Goal: Task Accomplishment & Management: Complete application form

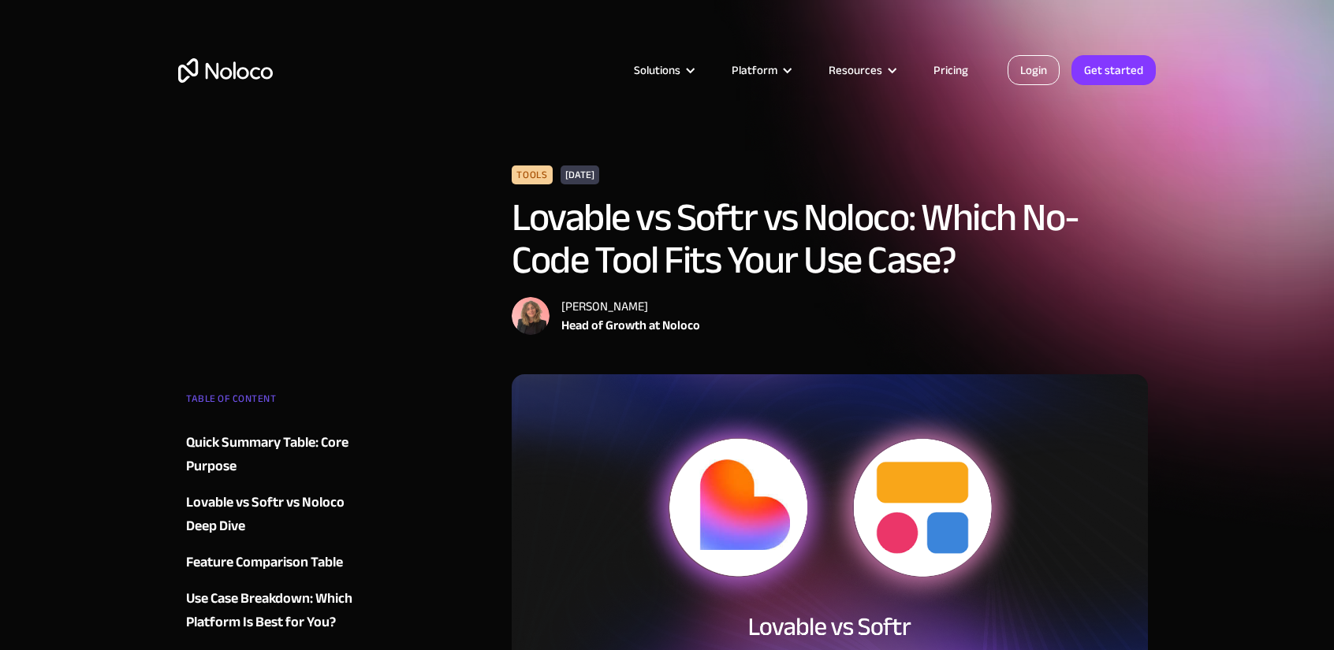
click at [1043, 72] on link "Login" at bounding box center [1033, 70] width 52 height 30
click at [1111, 76] on link "Get started" at bounding box center [1113, 70] width 84 height 30
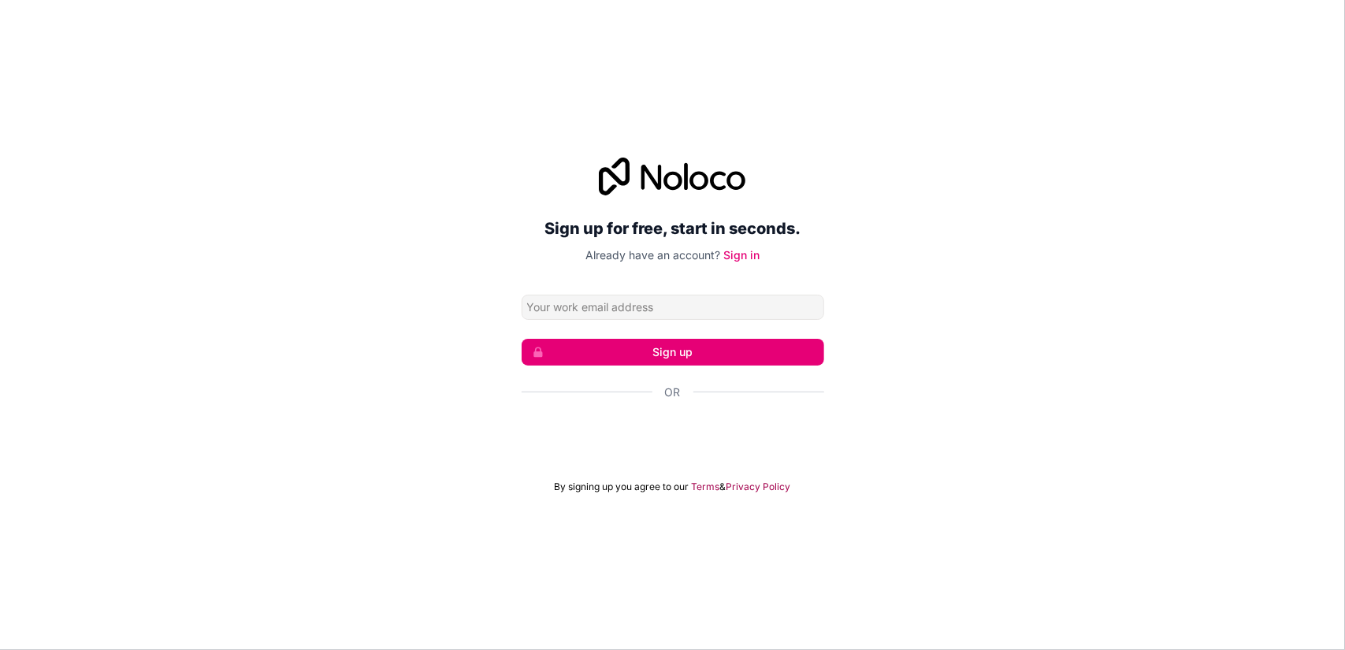
click at [619, 307] on input "Email address" at bounding box center [673, 307] width 303 height 25
type input "[EMAIL_ADDRESS][DOMAIN_NAME]"
click at [699, 354] on button "Sign up" at bounding box center [673, 352] width 303 height 27
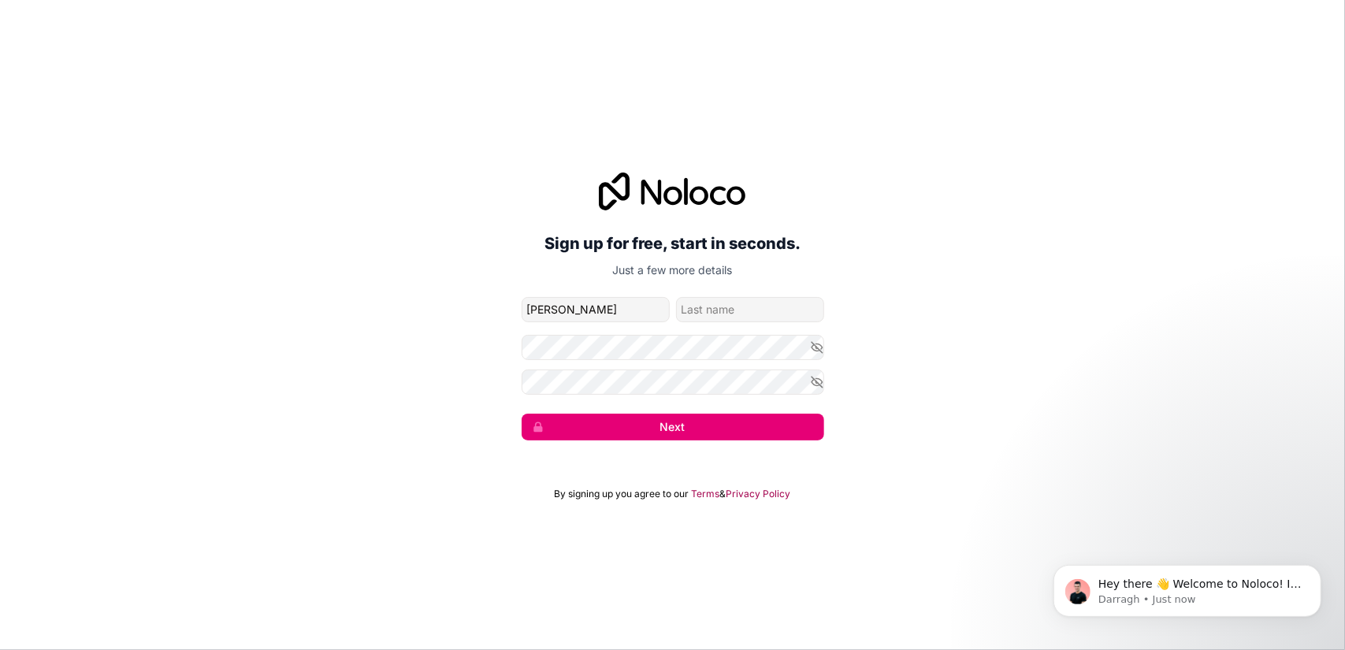
type input "[PERSON_NAME]"
click at [728, 313] on input "family-name" at bounding box center [750, 309] width 148 height 25
type input "[PERSON_NAME]"
click at [604, 426] on button "Next" at bounding box center [673, 427] width 303 height 27
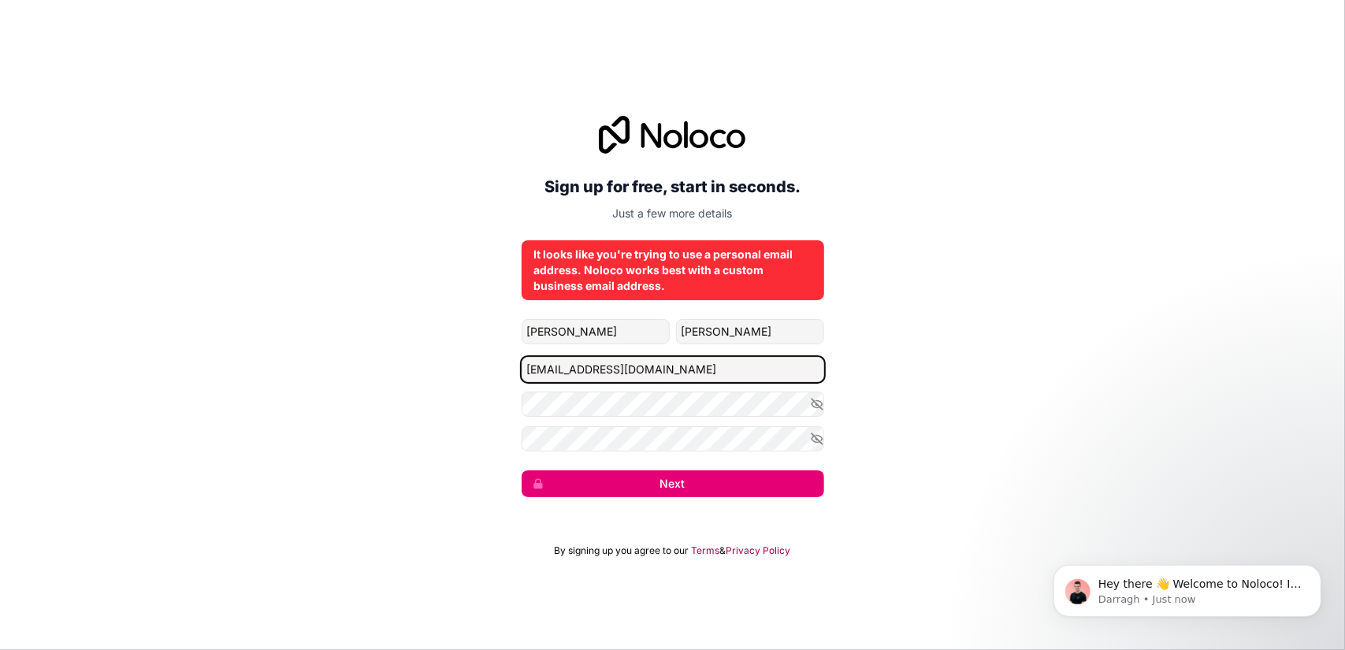
drag, startPoint x: 687, startPoint y: 367, endPoint x: 497, endPoint y: 368, distance: 190.7
click at [497, 368] on div "Sign up for free, start in seconds. Just a few more details It looks like you'r…" at bounding box center [672, 307] width 1345 height 426
click at [629, 368] on input "Email address" at bounding box center [673, 369] width 303 height 25
type input "[PERSON_NAME][EMAIL_ADDRESS][DOMAIN_NAME]"
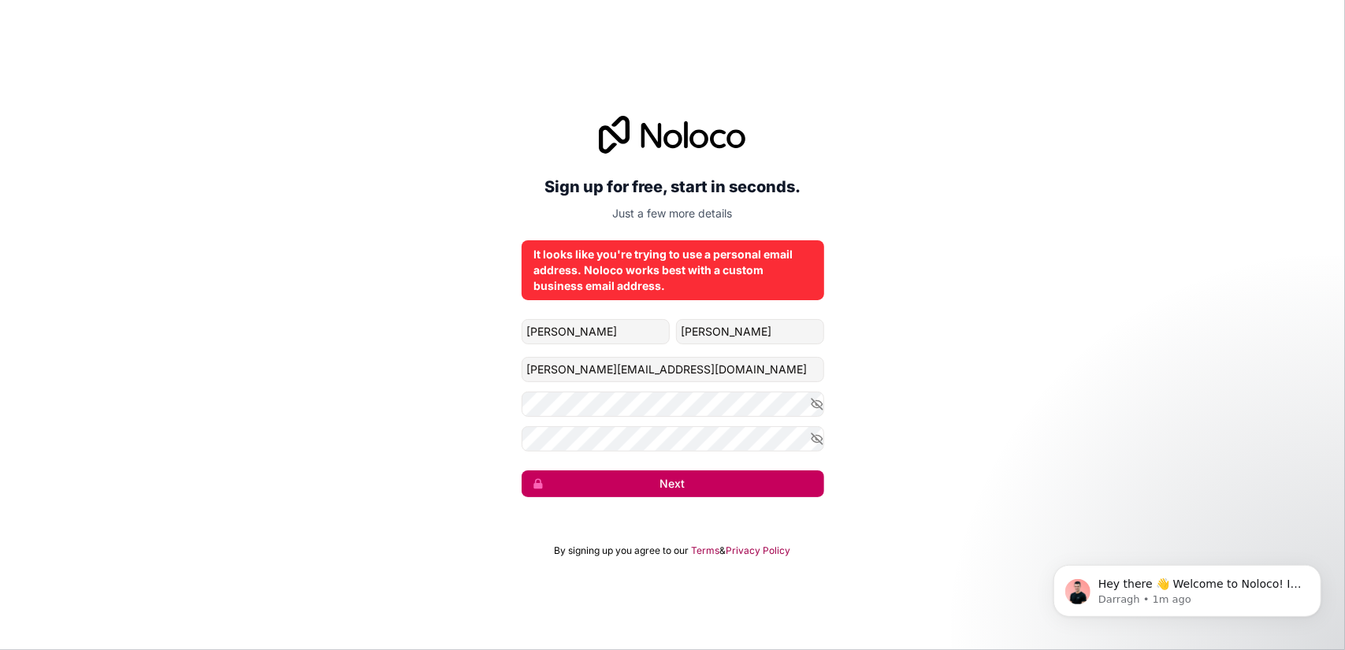
click at [651, 492] on button "Next" at bounding box center [673, 484] width 303 height 27
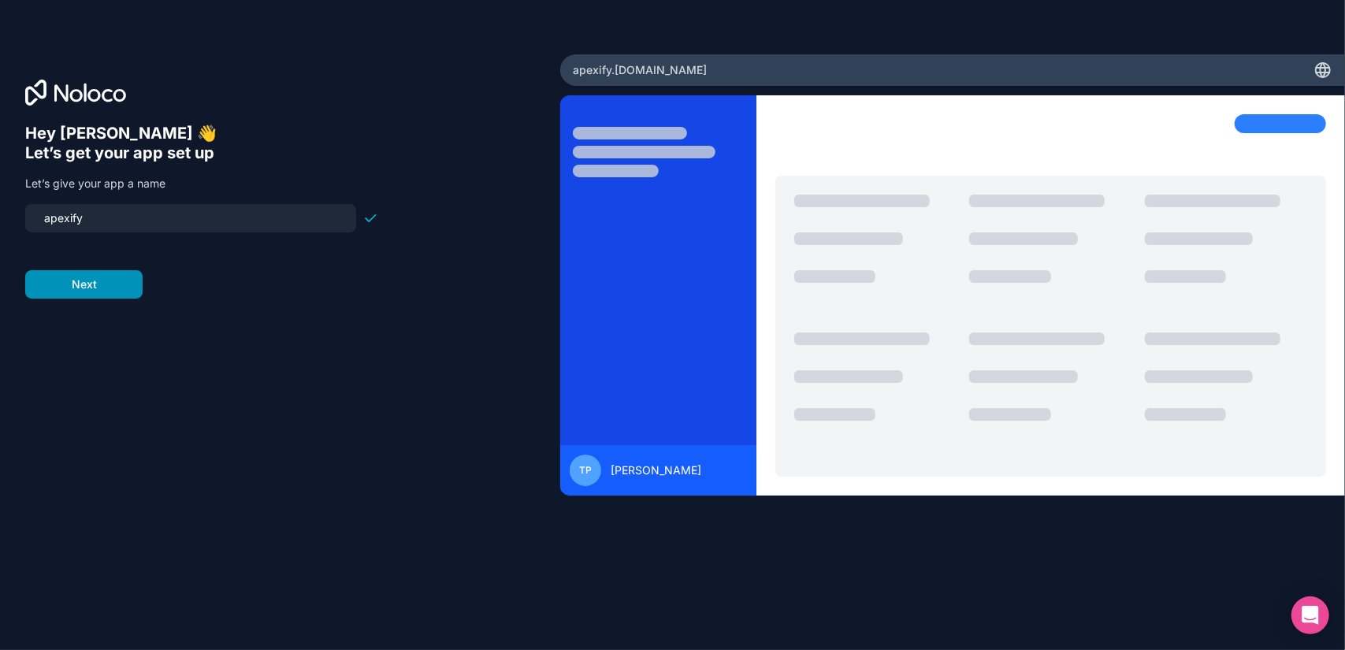
click at [76, 285] on button "Next" at bounding box center [83, 284] width 117 height 28
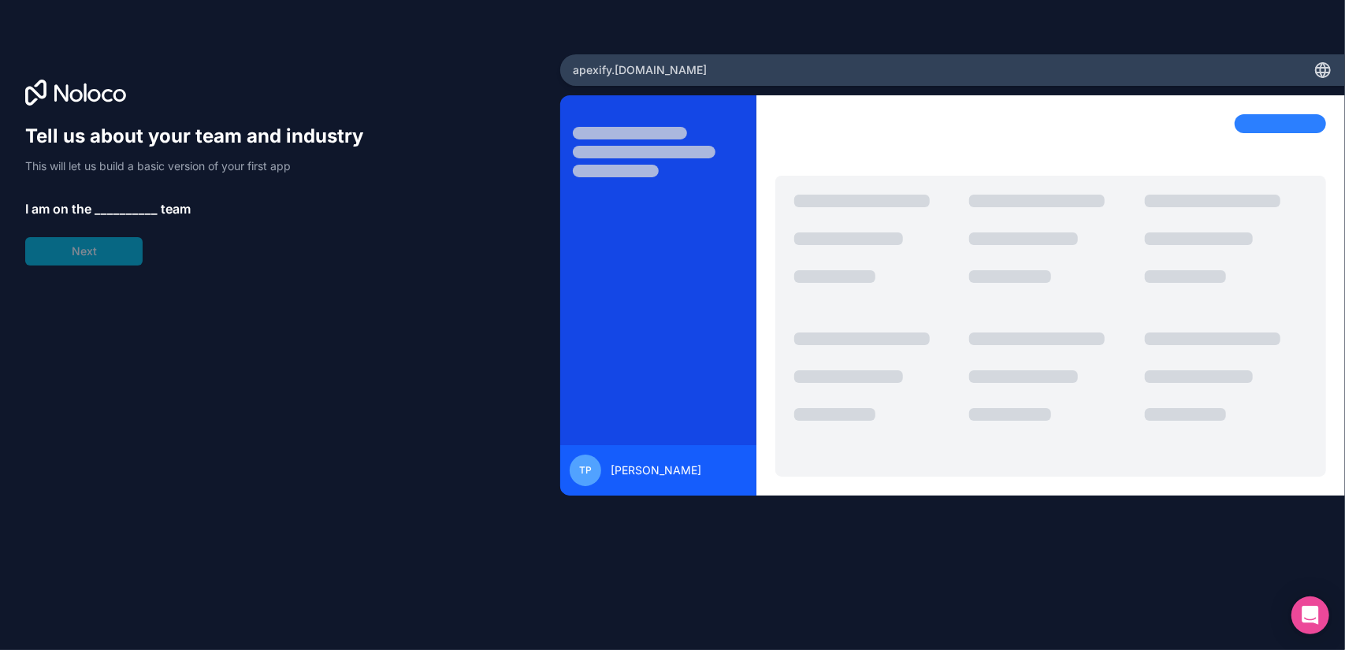
click at [131, 195] on div "Tell us about your team and industry This will let us build a basic version of …" at bounding box center [201, 195] width 353 height 142
click at [122, 208] on span "__________" at bounding box center [126, 208] width 63 height 19
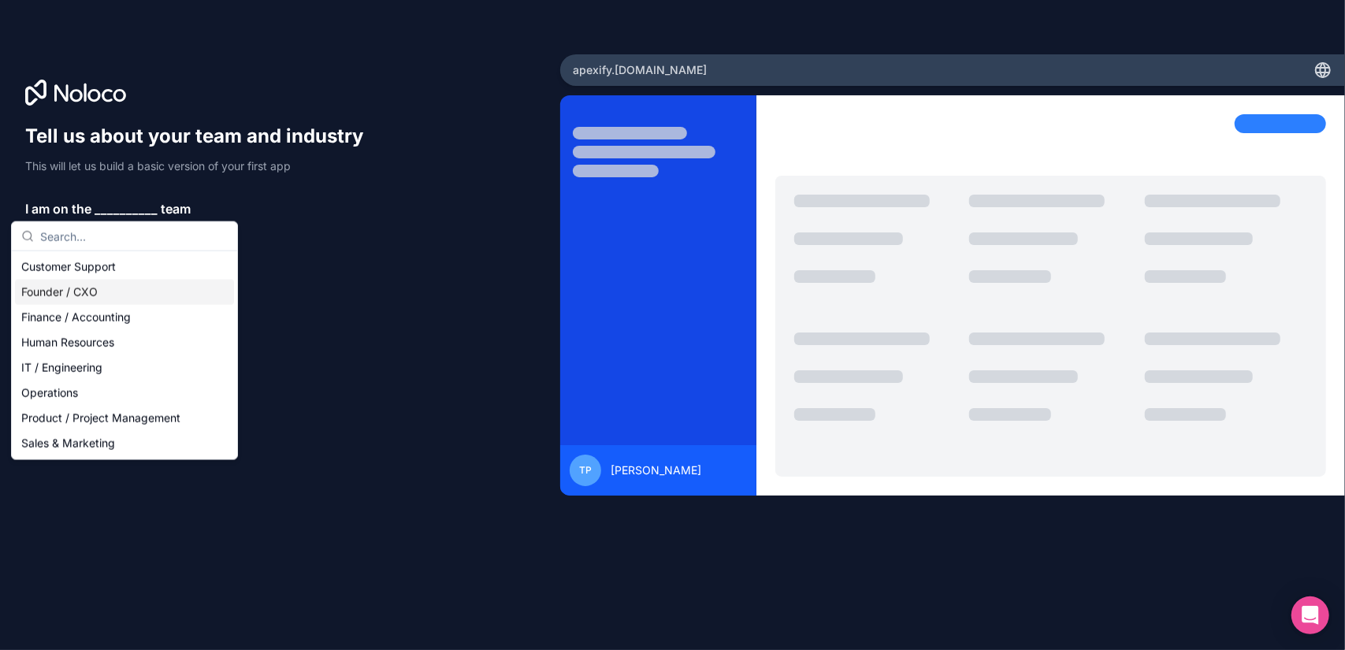
click at [47, 291] on div "Founder / CXO" at bounding box center [124, 292] width 219 height 25
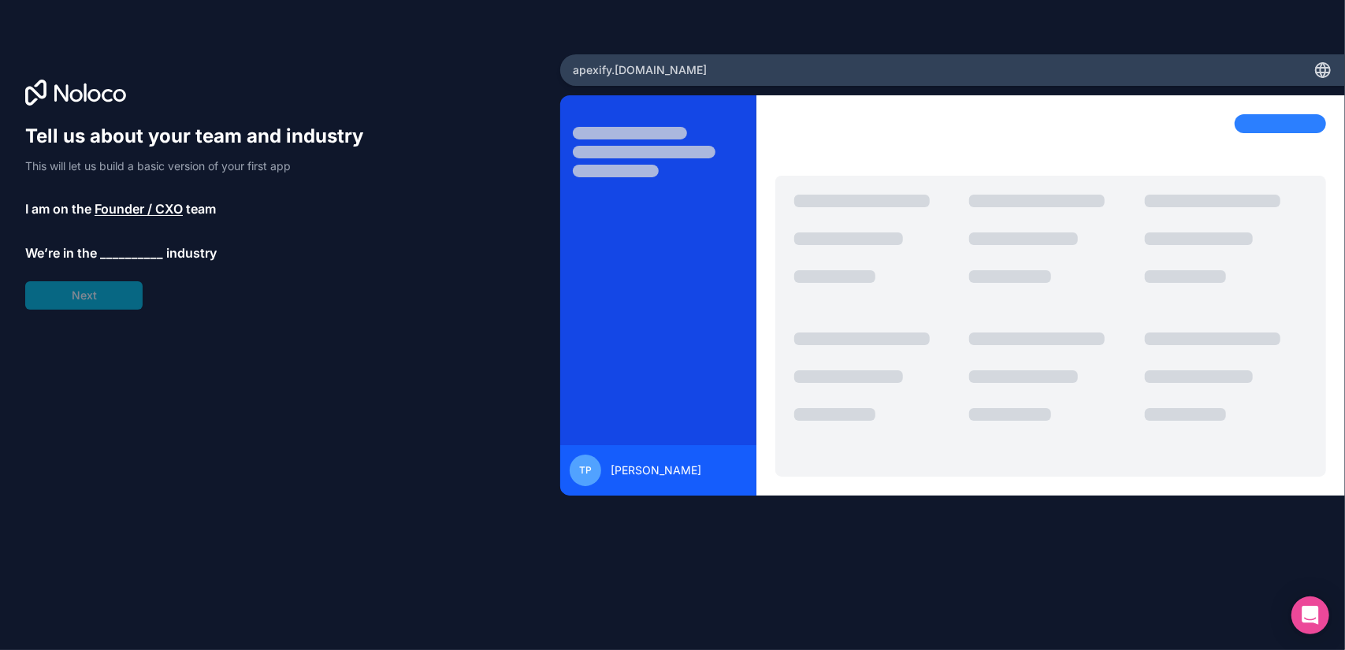
click at [124, 252] on span "__________" at bounding box center [131, 253] width 63 height 19
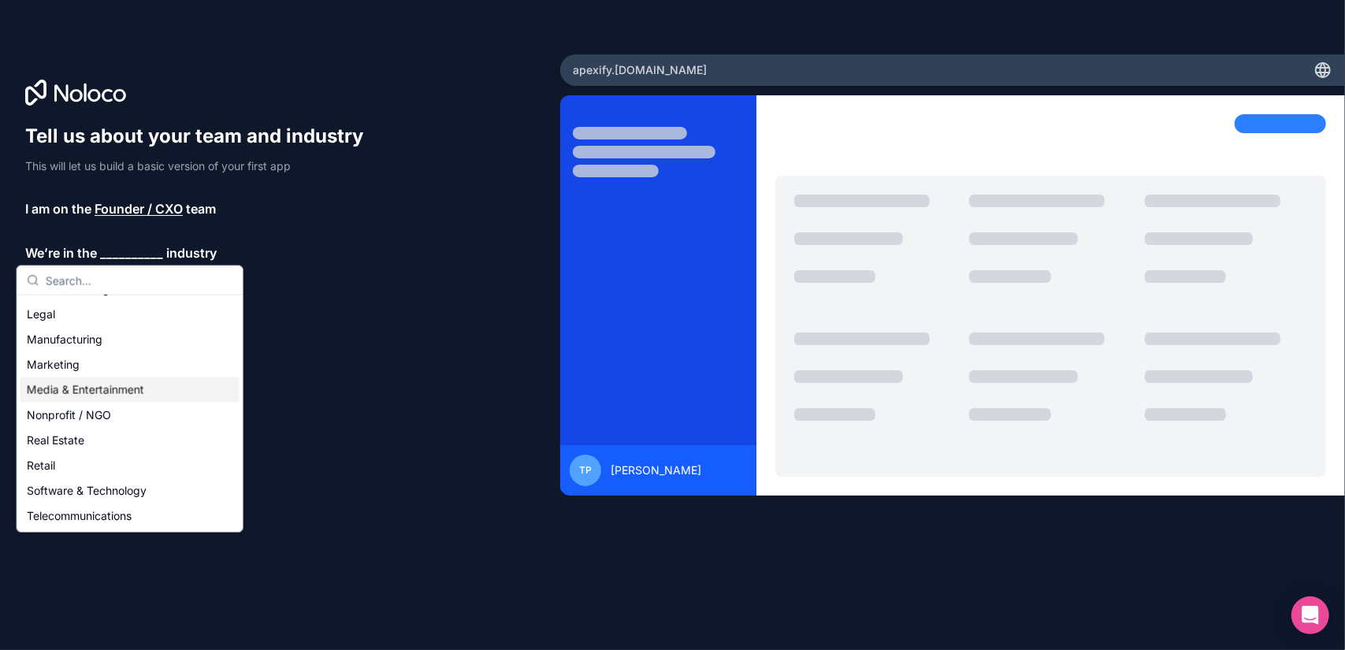
scroll to position [193, 0]
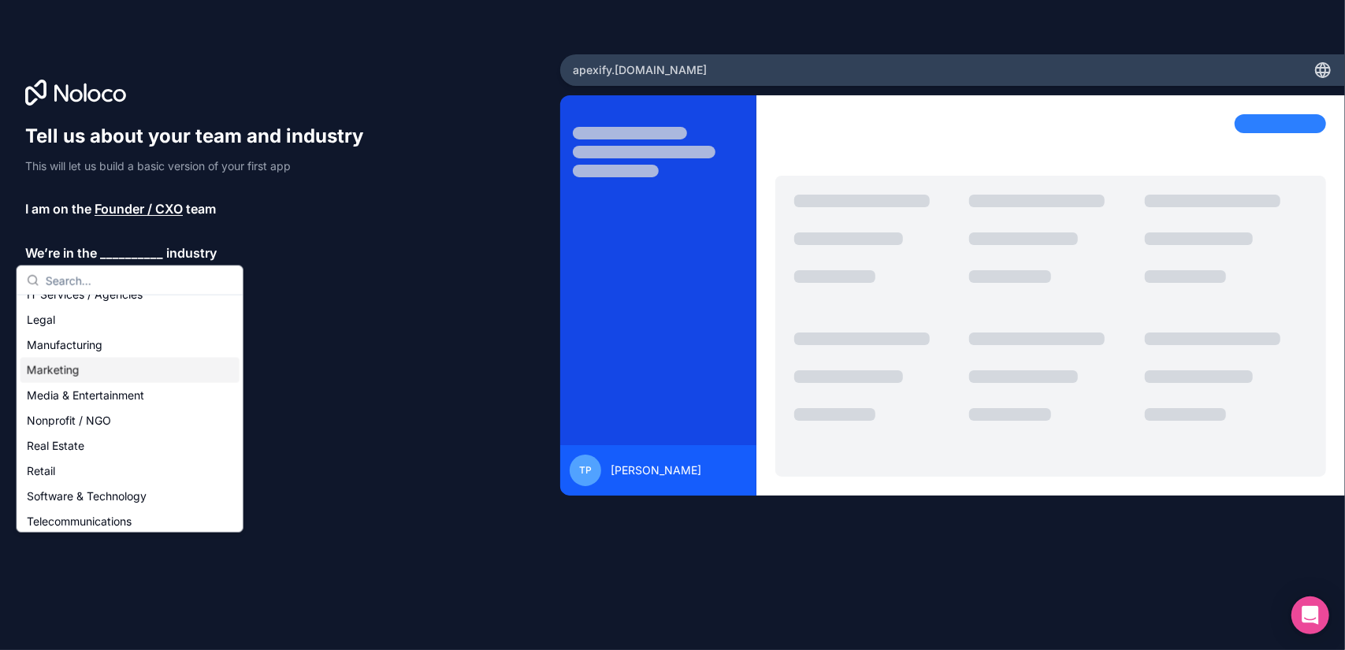
click at [58, 368] on div "Marketing" at bounding box center [129, 370] width 219 height 25
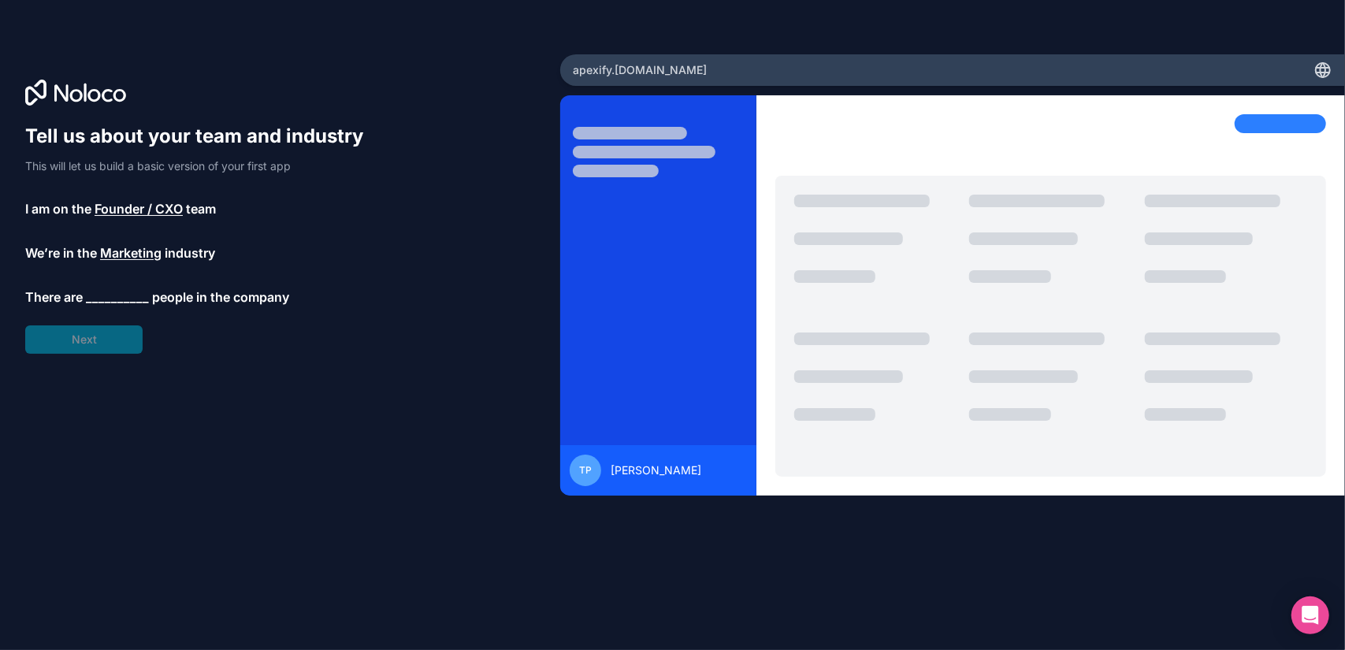
click at [116, 296] on span "__________" at bounding box center [117, 297] width 63 height 19
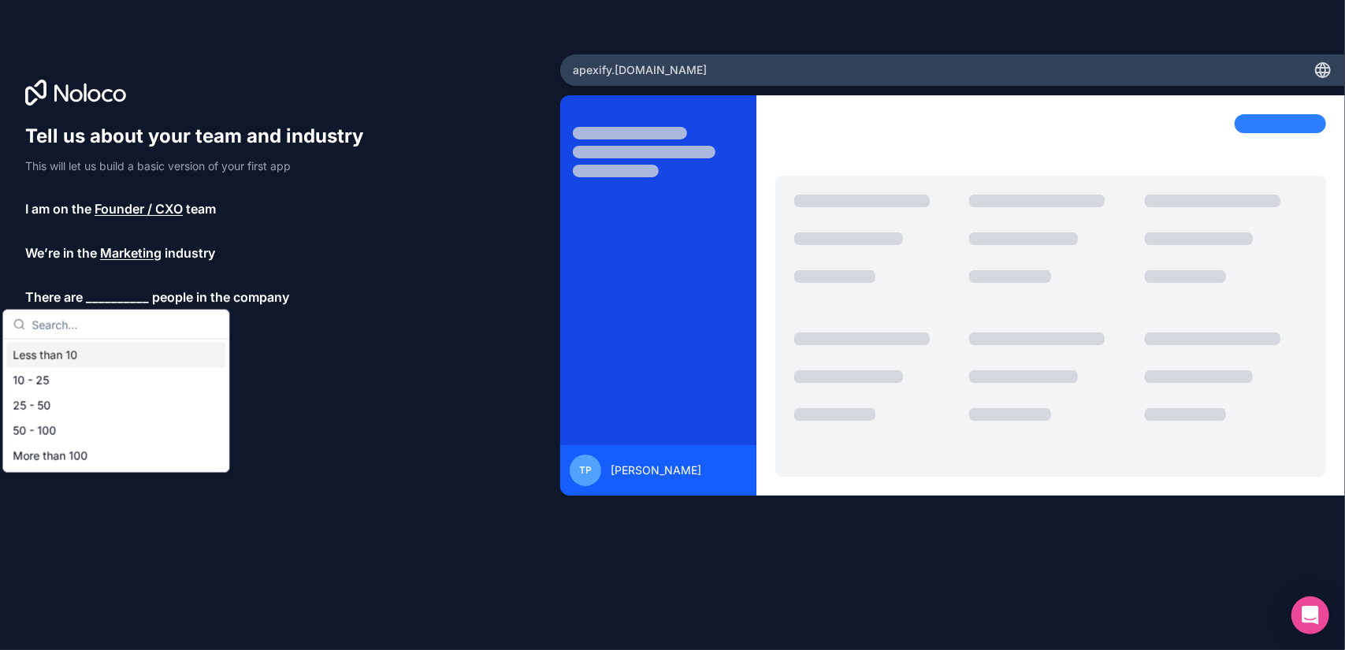
click at [53, 361] on div "Less than 10" at bounding box center [115, 355] width 219 height 25
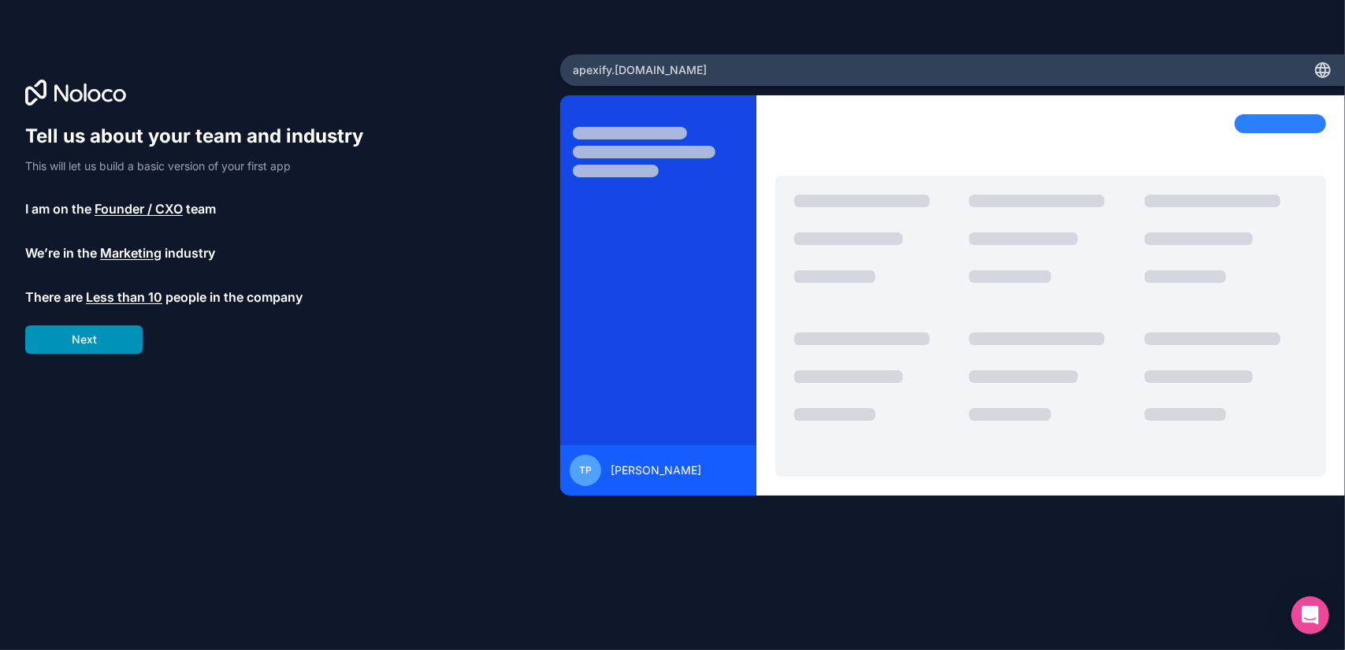
click at [102, 346] on button "Next" at bounding box center [83, 340] width 117 height 28
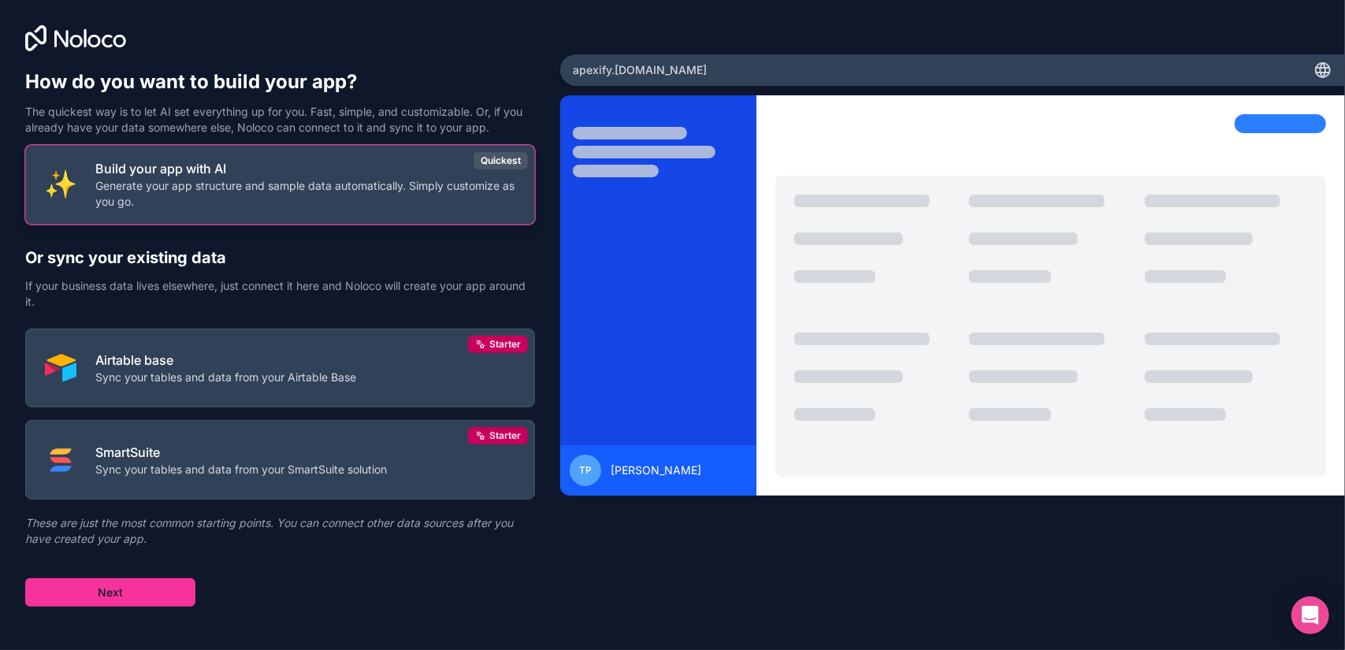
click at [214, 173] on p "Build your app with AI" at bounding box center [305, 168] width 420 height 19
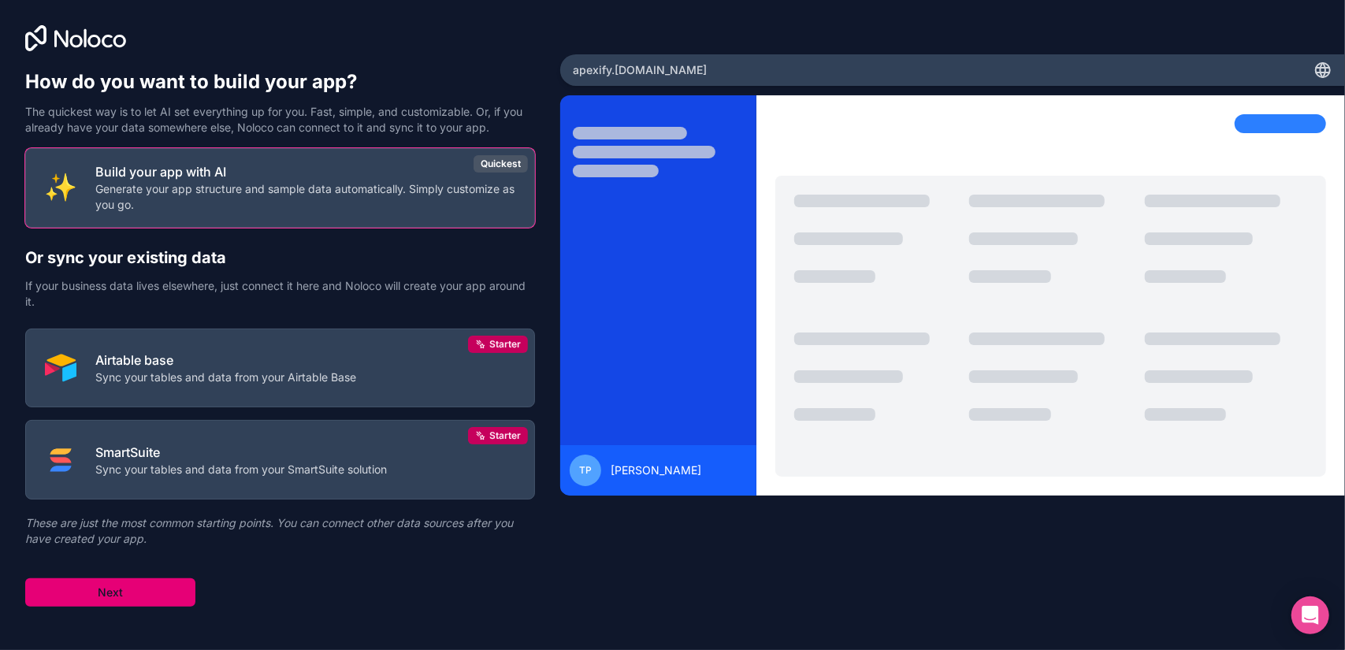
click at [141, 590] on button "Next" at bounding box center [110, 592] width 170 height 28
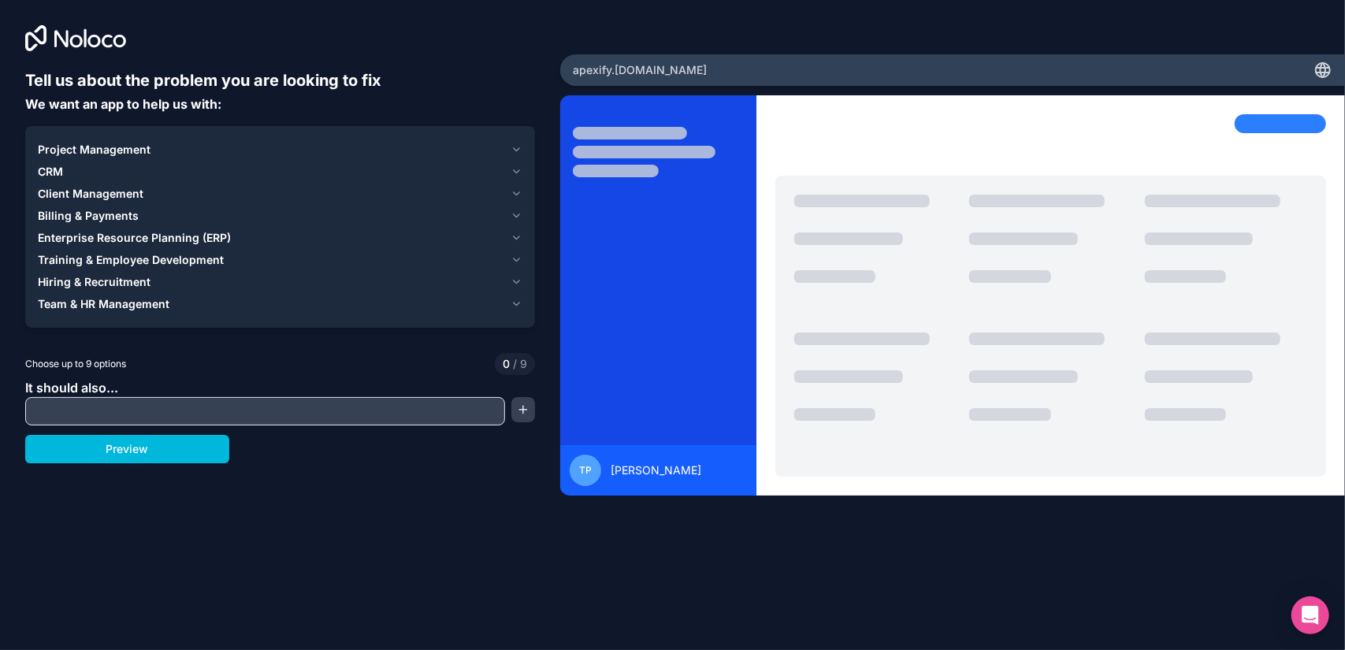
click at [519, 148] on icon "button" at bounding box center [517, 149] width 6 height 3
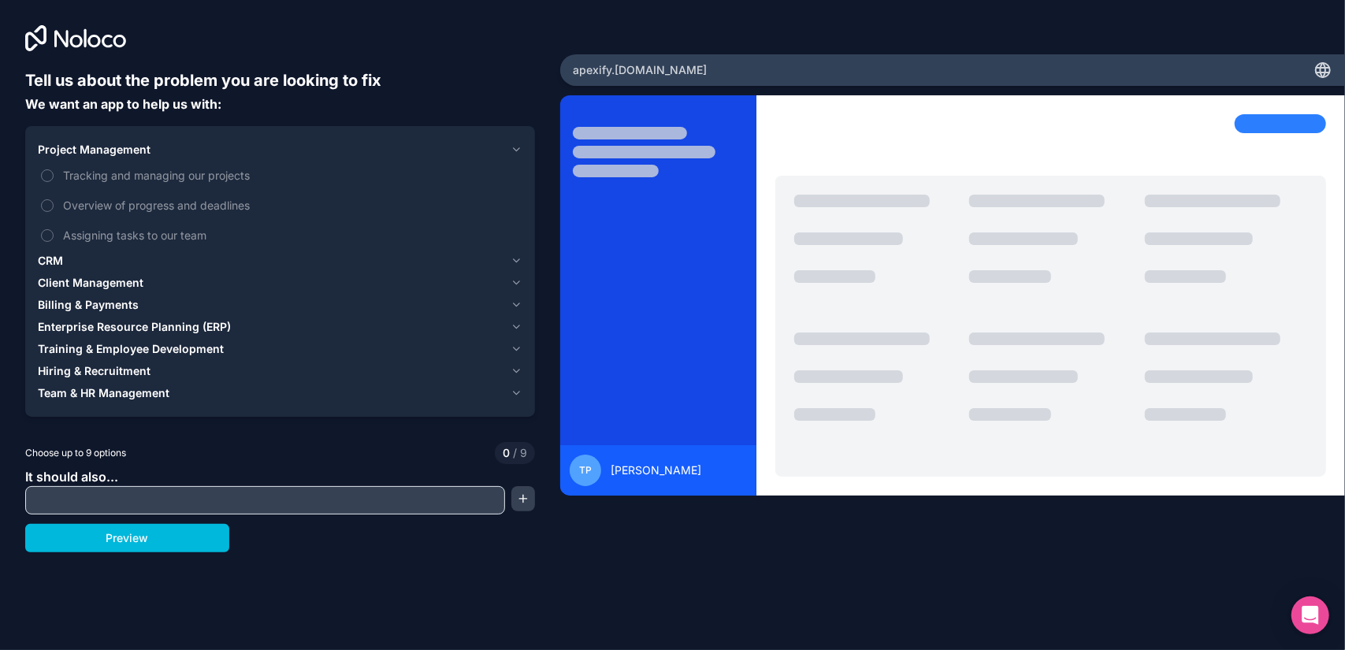
click at [519, 148] on icon "button" at bounding box center [517, 149] width 6 height 3
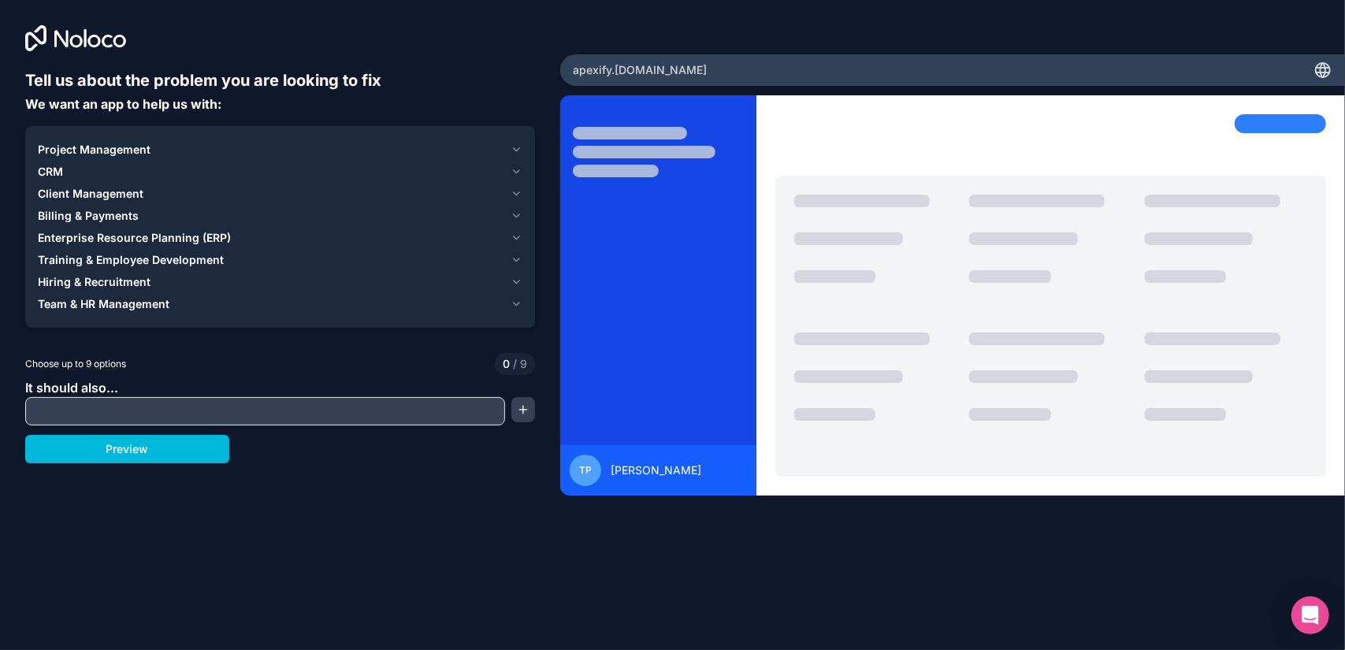
click at [519, 194] on icon "button" at bounding box center [517, 194] width 12 height 13
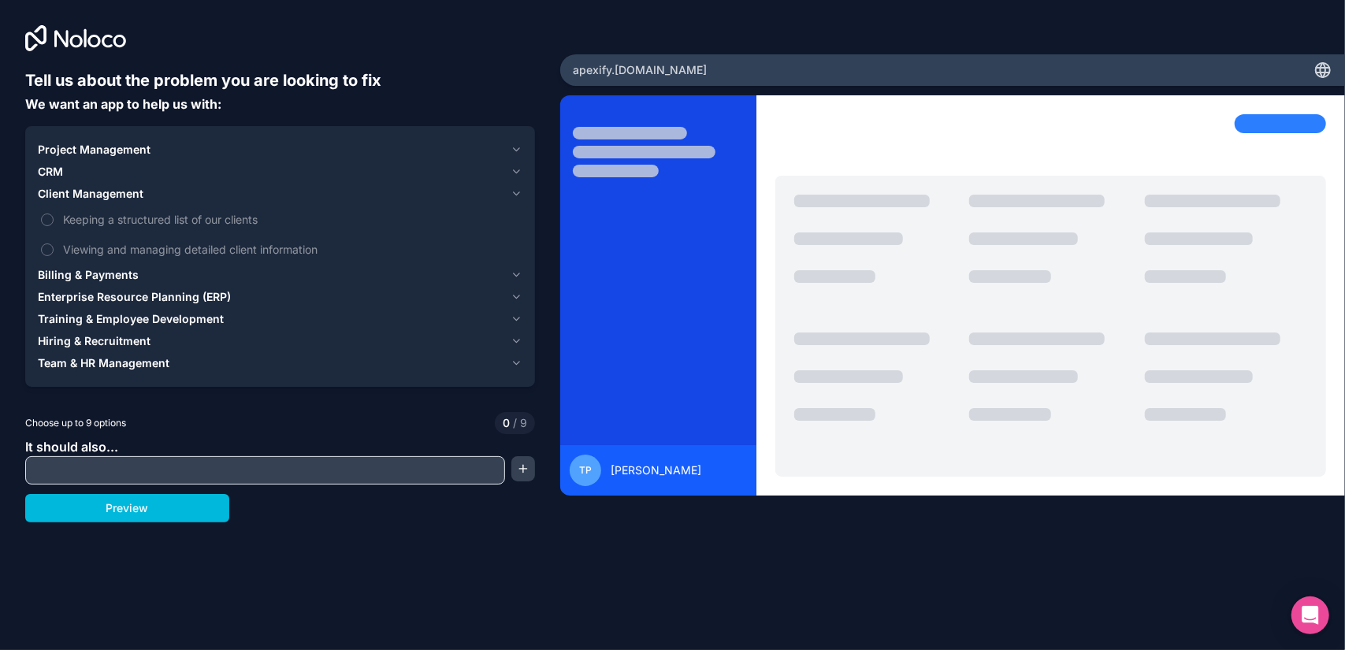
click at [47, 218] on button "Keeping a structured list of our clients" at bounding box center [47, 220] width 13 height 13
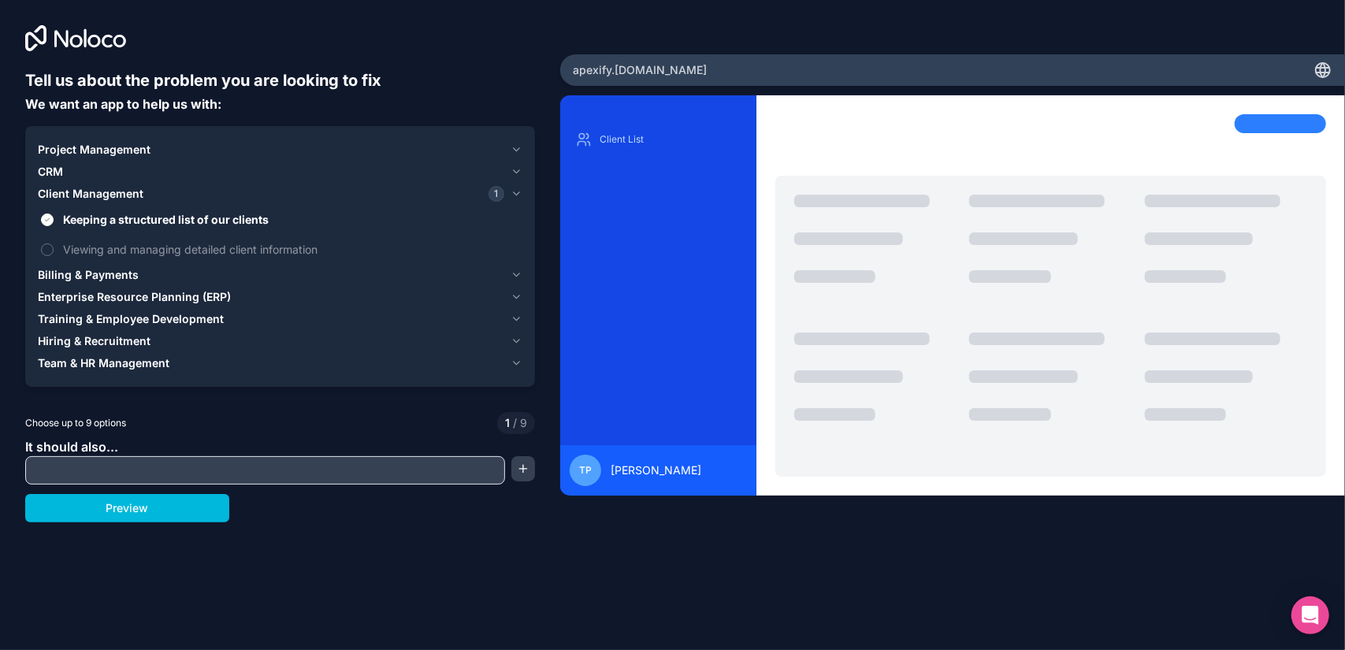
click at [47, 248] on button "Viewing and managing detailed client information" at bounding box center [47, 250] width 13 height 13
click at [50, 217] on button "Keeping a structured list of our clients" at bounding box center [47, 220] width 13 height 13
click at [50, 248] on button "Viewing and managing detailed client information" at bounding box center [47, 250] width 13 height 13
